Goal: Task Accomplishment & Management: Complete application form

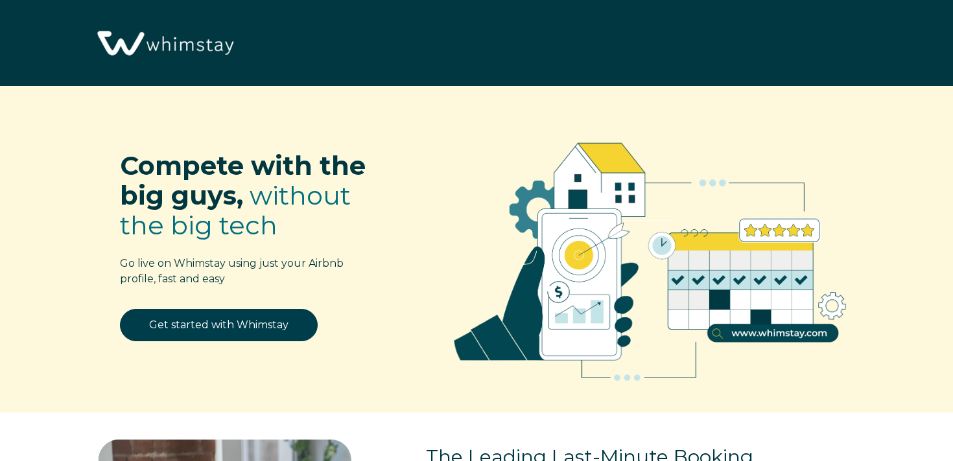
select select "US"
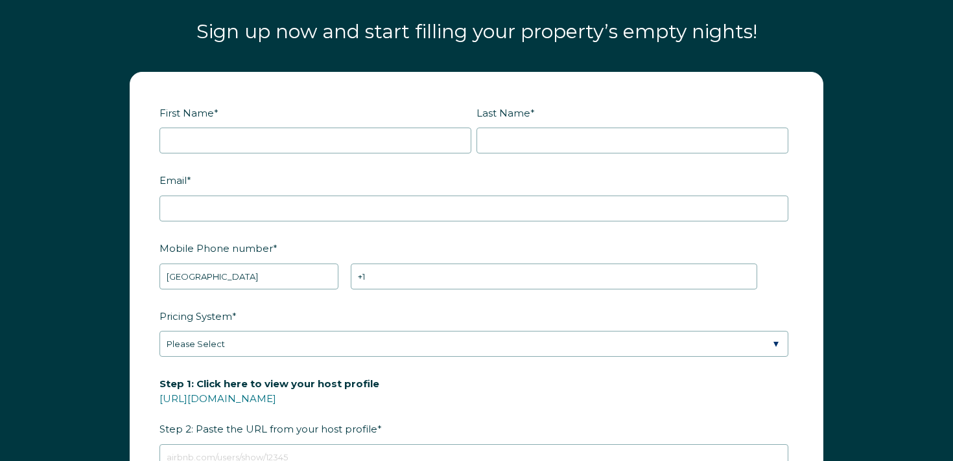
scroll to position [1548, 0]
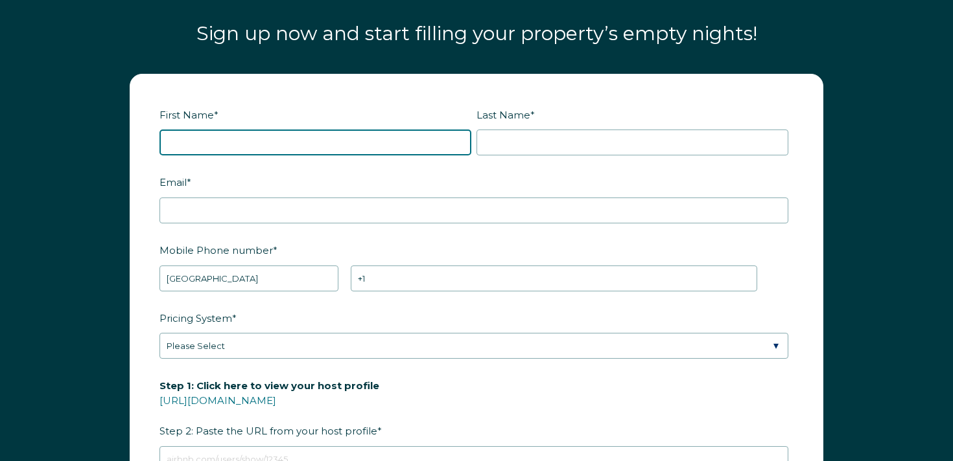
click at [337, 131] on input "First Name *" at bounding box center [315, 143] width 312 height 26
type input "[PERSON_NAME]"
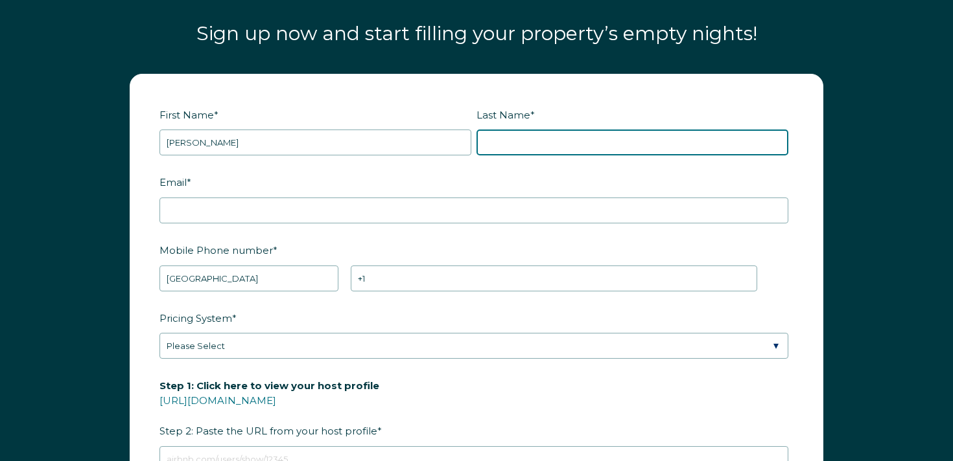
type input "[PERSON_NAME]"
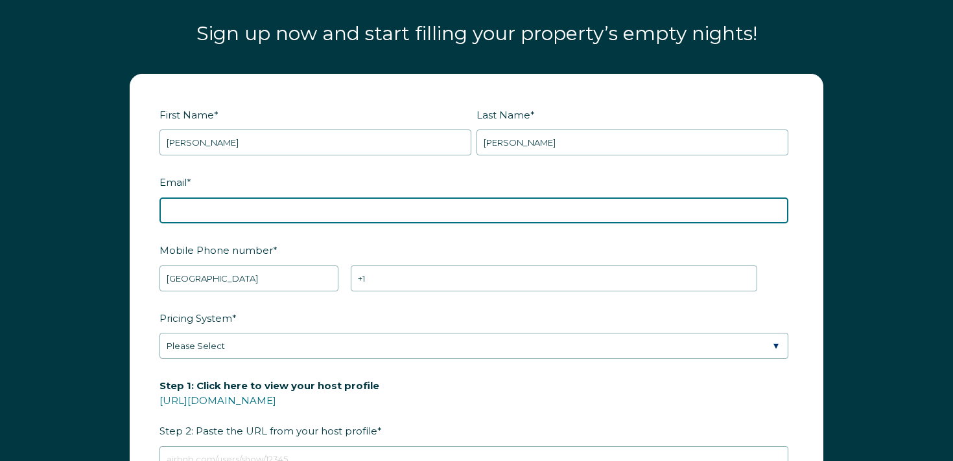
type input "[EMAIL_ADDRESS][DOMAIN_NAME]"
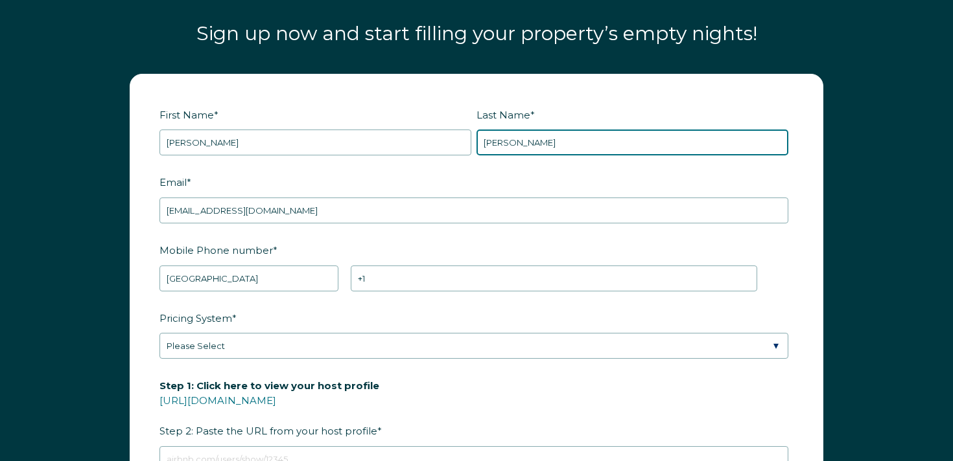
click at [505, 146] on input "[PERSON_NAME]" at bounding box center [632, 143] width 312 height 26
drag, startPoint x: 509, startPoint y: 141, endPoint x: 586, endPoint y: 173, distance: 83.4
click at [509, 141] on input "is still testing" at bounding box center [632, 143] width 312 height 26
type input "testing"
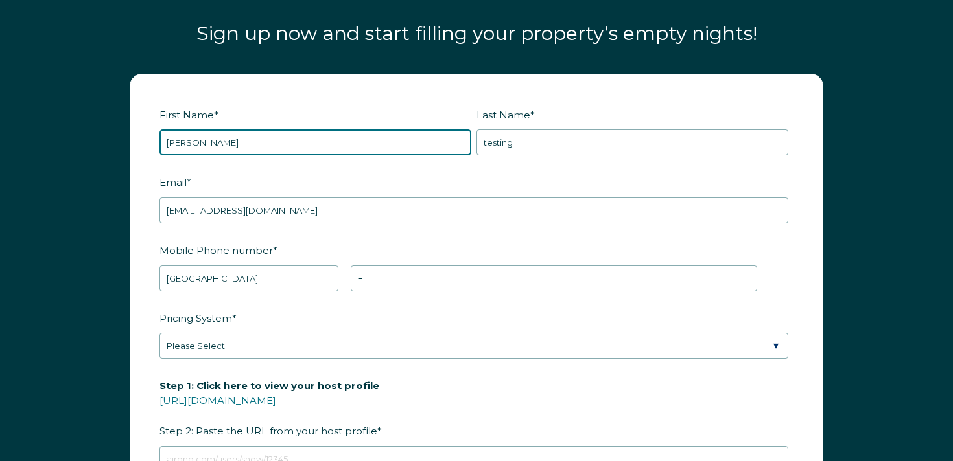
paste input "is still"
type input "[PERSON_NAME] is still"
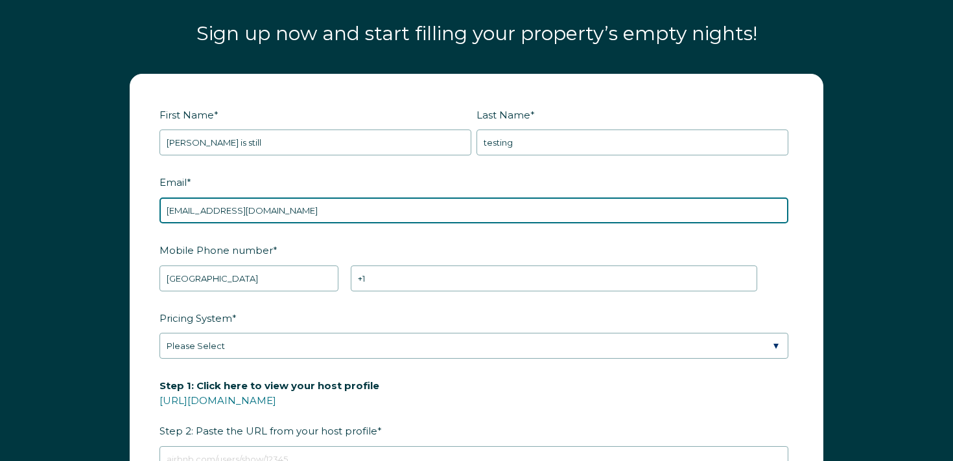
drag, startPoint x: 227, startPoint y: 209, endPoint x: 244, endPoint y: 220, distance: 19.8
click at [228, 209] on input "[EMAIL_ADDRESS][DOMAIN_NAME]" at bounding box center [473, 211] width 629 height 26
type input "[EMAIL_ADDRESS][DOMAIN_NAME]"
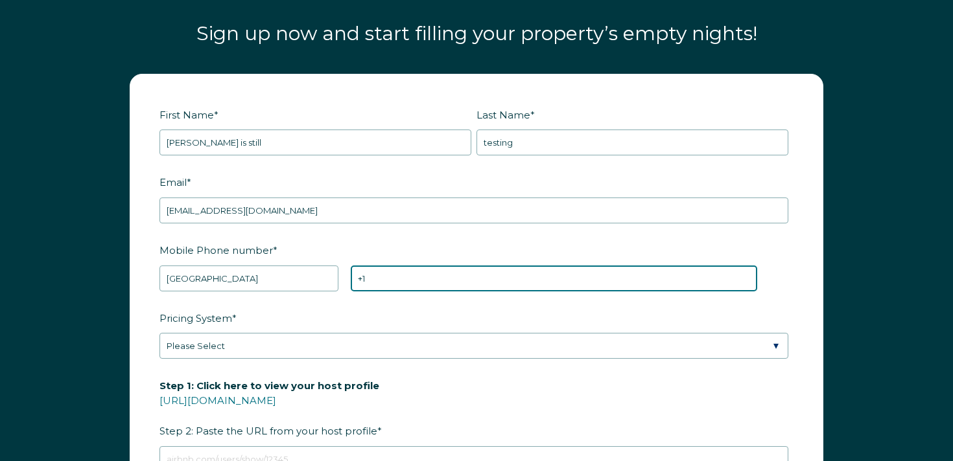
click at [411, 284] on input "+1" at bounding box center [554, 279] width 406 height 26
drag, startPoint x: 382, startPoint y: 278, endPoint x: 426, endPoint y: 279, distance: 44.7
click at [424, 279] on input "[PHONE_NUMBER]" at bounding box center [554, 279] width 406 height 26
click at [426, 279] on input "[PHONE_NUMBER]" at bounding box center [554, 279] width 406 height 26
type input "[PHONE_NUMBER]"
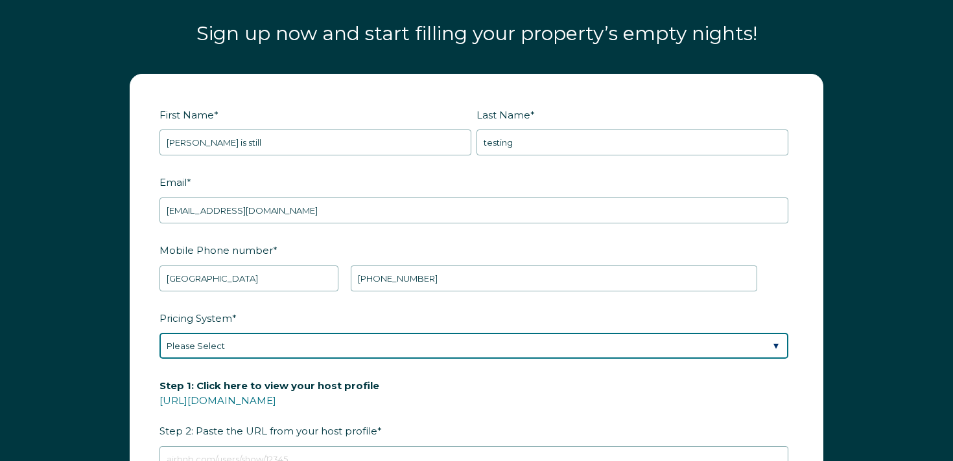
click at [381, 342] on select "Please Select Manual Airbnb Smart Pricing PriceLabs Wheelhouse Beyond Pricing 3…" at bounding box center [473, 346] width 629 height 26
select select "Airbnb Smart Pricing"
click at [159, 333] on select "Please Select Manual Airbnb Smart Pricing PriceLabs Wheelhouse Beyond Pricing 3…" at bounding box center [473, 346] width 629 height 26
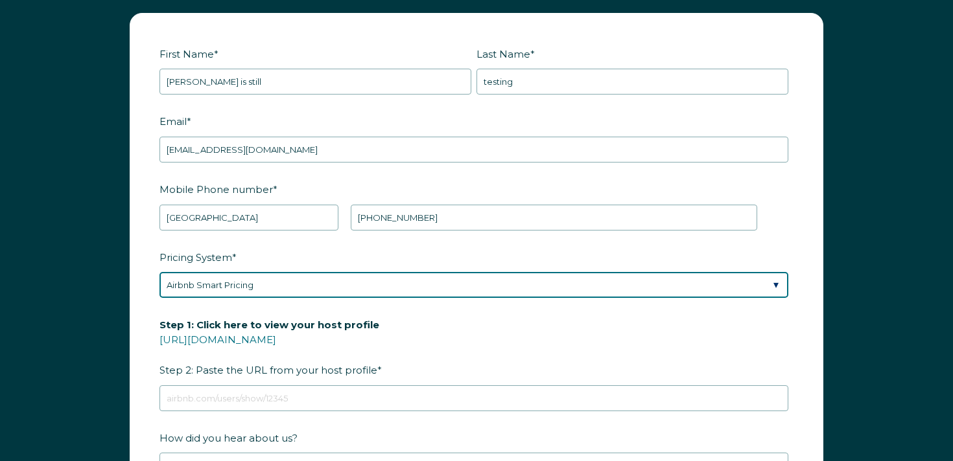
scroll to position [1609, 0]
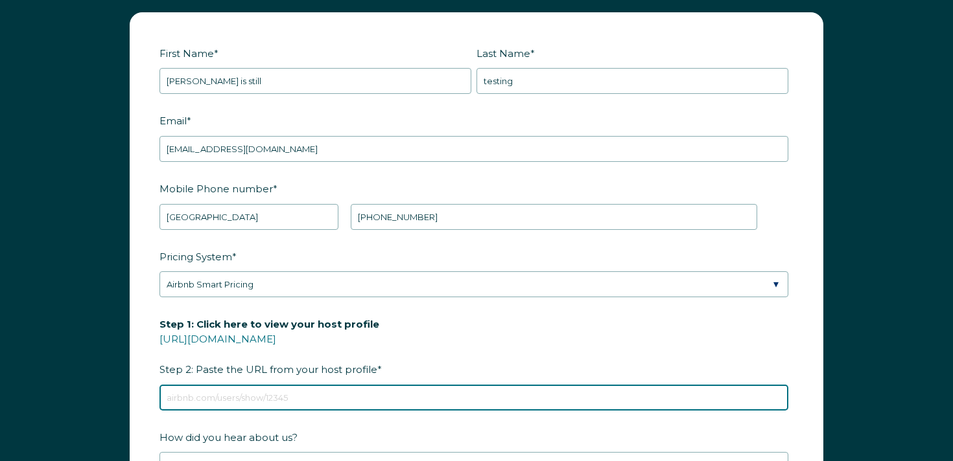
click at [299, 400] on input "Step 1: Click here to view your host profile [URL][DOMAIN_NAME] Step 2: Paste t…" at bounding box center [473, 398] width 629 height 26
paste input "[URL][DOMAIN_NAME]"
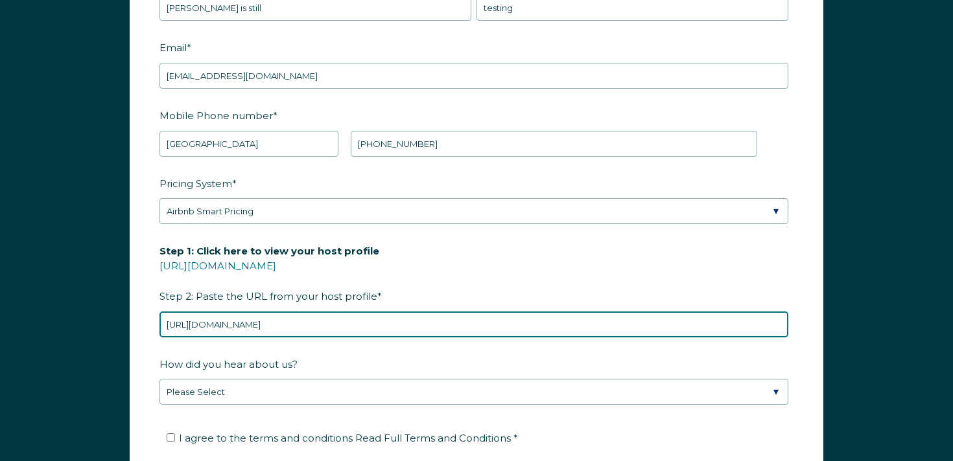
scroll to position [1682, 0]
click at [306, 318] on input "[URL][DOMAIN_NAME]" at bounding box center [473, 325] width 629 height 26
click at [305, 318] on input "[URL][DOMAIN_NAME]" at bounding box center [473, 325] width 629 height 26
paste input "rooms/1381158358070889476?source_impression_id=p3_1755121509_P3TiJoQC4dX6h_D1"
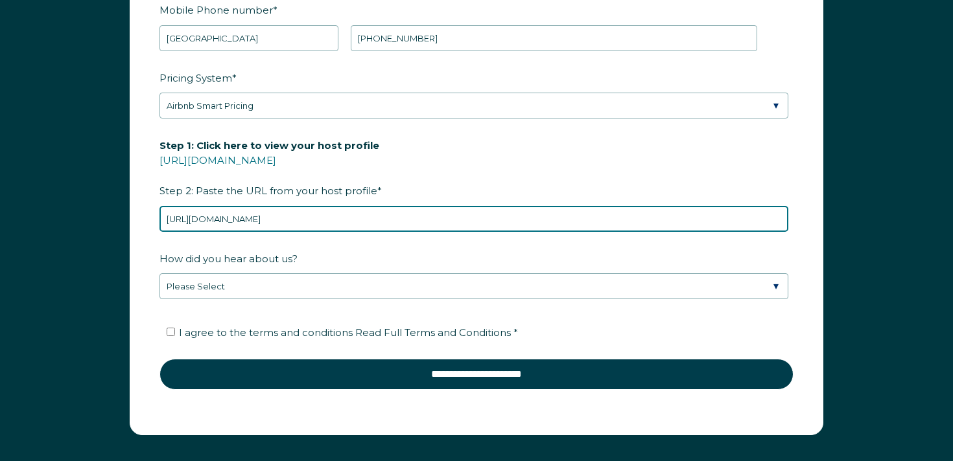
scroll to position [1799, 0]
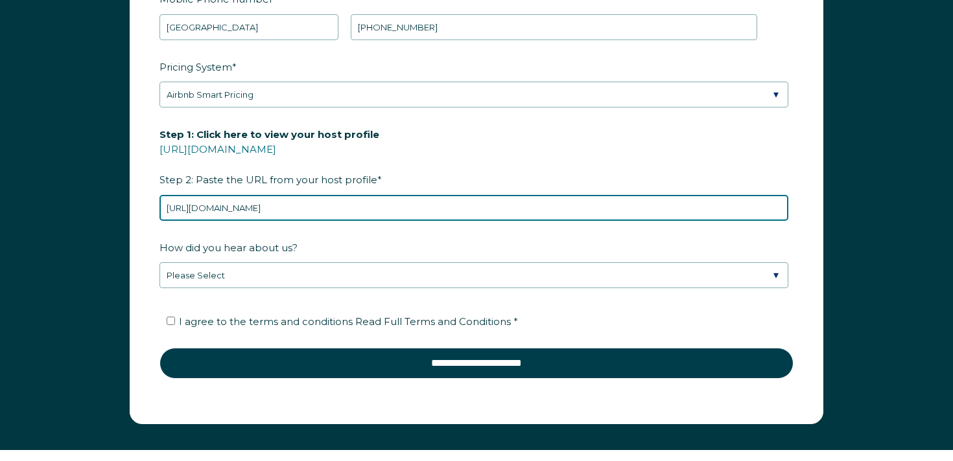
type input "[URL][DOMAIN_NAME]"
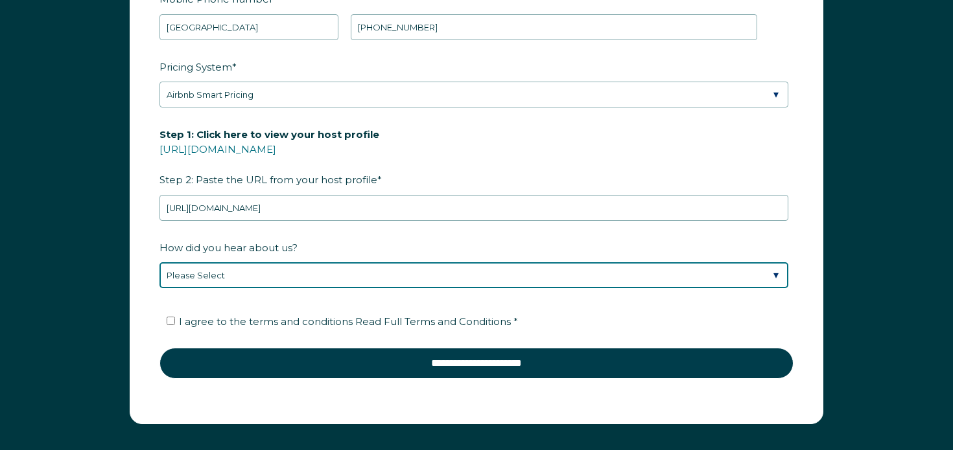
click at [309, 282] on select "Please Select Found Whimstay through a Google search Direct outreach from a Whi…" at bounding box center [473, 275] width 629 height 26
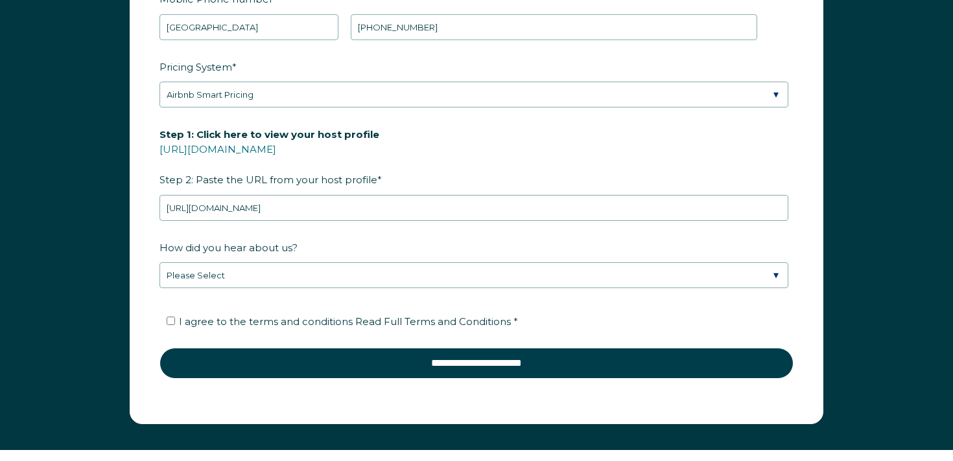
drag, startPoint x: 112, startPoint y: 261, endPoint x: 226, endPoint y: 322, distance: 129.0
click at [226, 322] on span "I agree to the terms and conditions Read Full Terms and Conditions *" at bounding box center [348, 322] width 339 height 12
click at [175, 322] on input "I agree to the terms and conditions Read Full Terms and Conditions *" at bounding box center [171, 321] width 8 height 8
checkbox input "true"
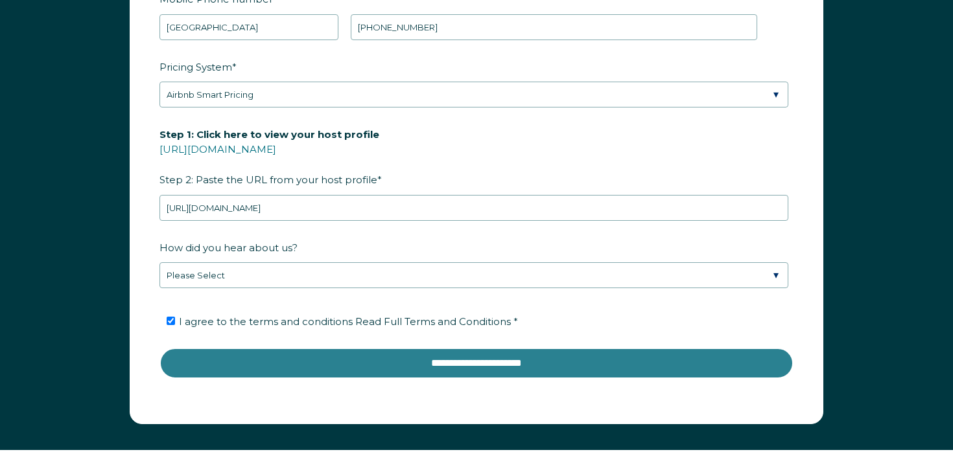
drag, startPoint x: 226, startPoint y: 322, endPoint x: 272, endPoint y: 372, distance: 67.9
click at [272, 372] on input "**********" at bounding box center [476, 363] width 634 height 31
